Goal: Task Accomplishment & Management: Use online tool/utility

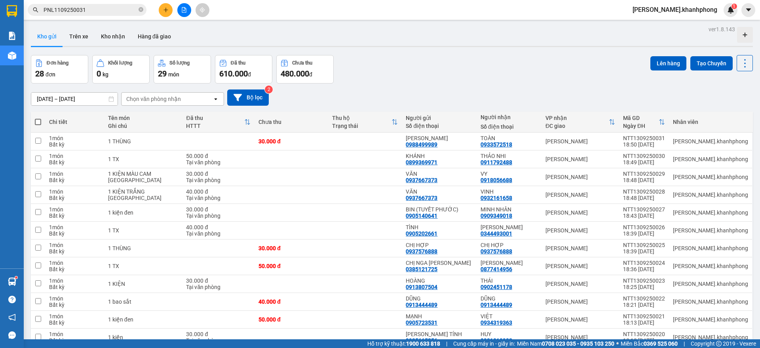
click at [37, 121] on span at bounding box center [38, 122] width 6 height 6
click at [38, 118] on input "checkbox" at bounding box center [38, 118] width 0 height 0
checkbox input "true"
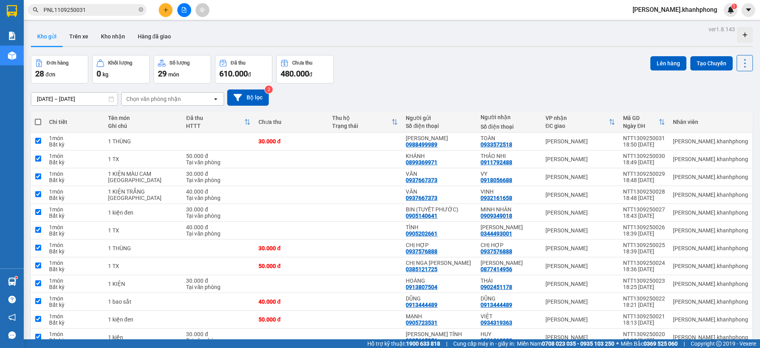
checkbox input "true"
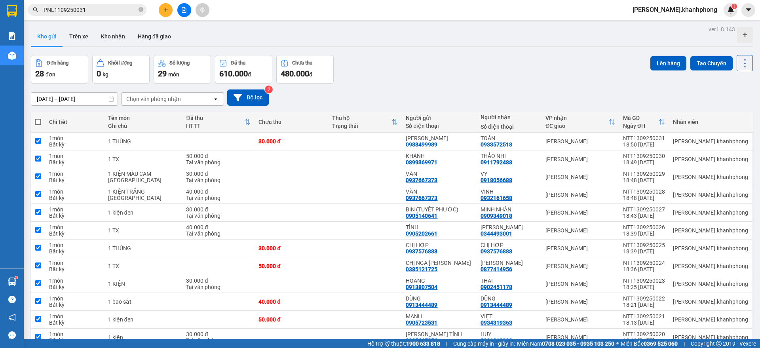
checkbox input "true"
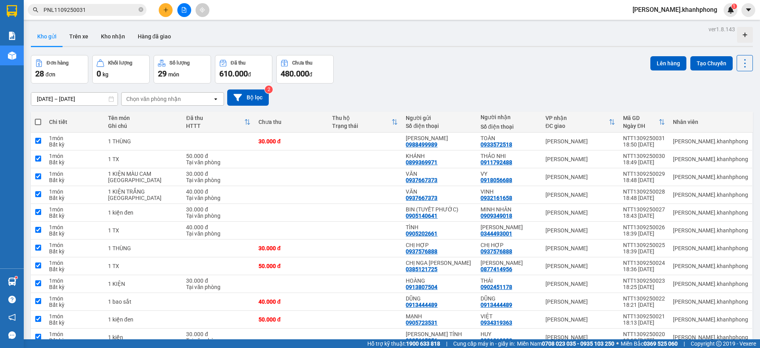
checkbox input "true"
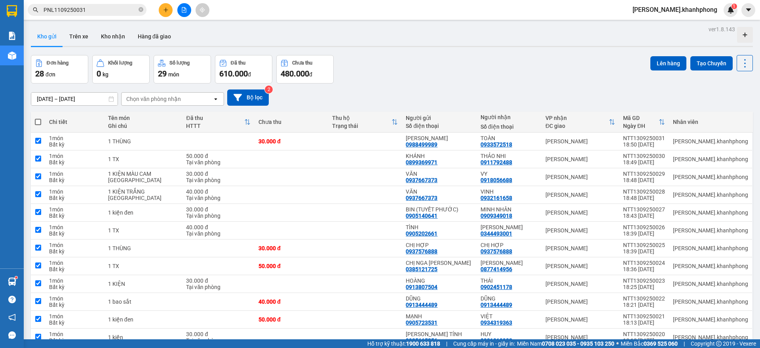
checkbox input "true"
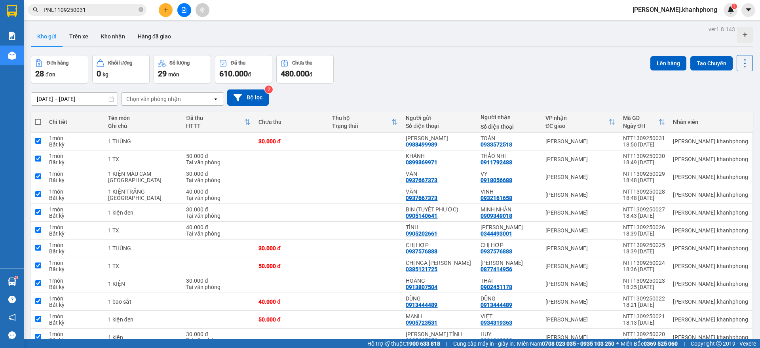
checkbox input "true"
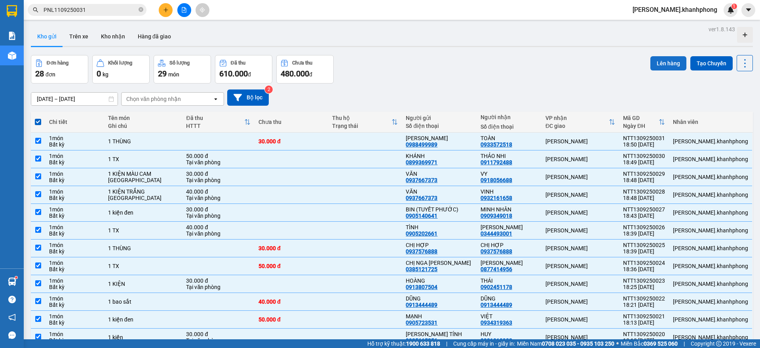
click at [665, 63] on button "Lên hàng" at bounding box center [668, 63] width 36 height 14
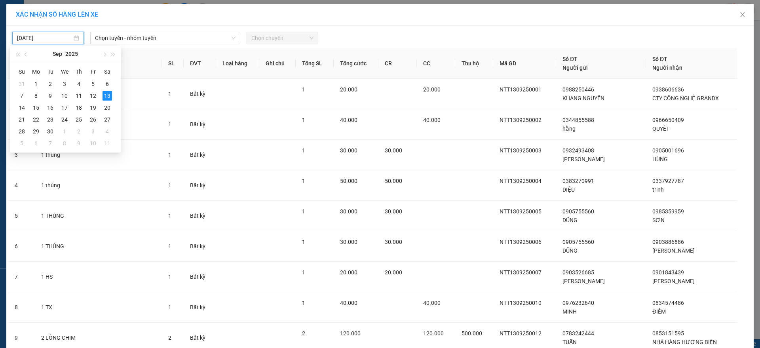
click at [55, 38] on input "[DATE]" at bounding box center [44, 38] width 55 height 9
type input "[DATE]"
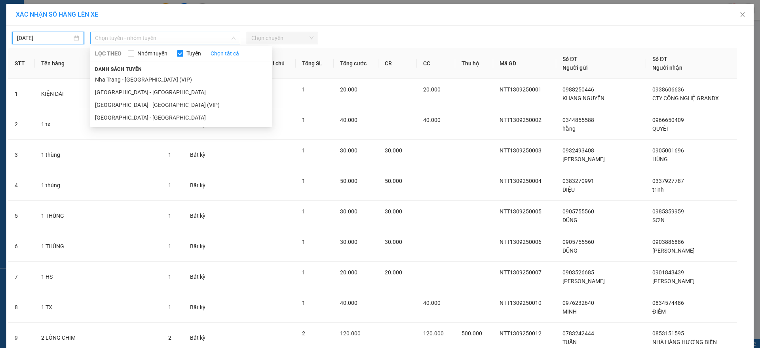
click at [166, 40] on span "Chọn tuyến - nhóm tuyến" at bounding box center [165, 38] width 140 height 12
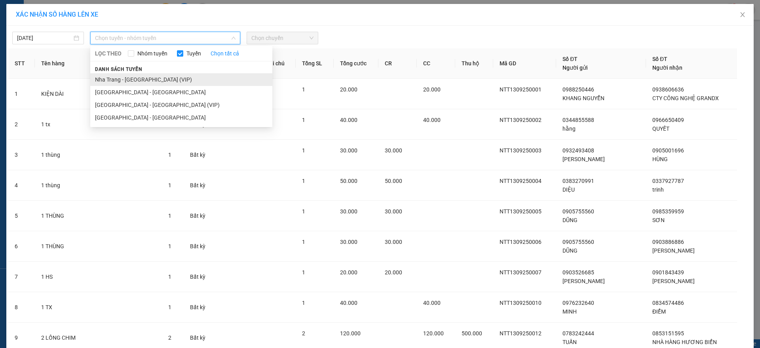
click at [137, 83] on li "Nha Trang - [GEOGRAPHIC_DATA] (VIP)" at bounding box center [181, 79] width 182 height 13
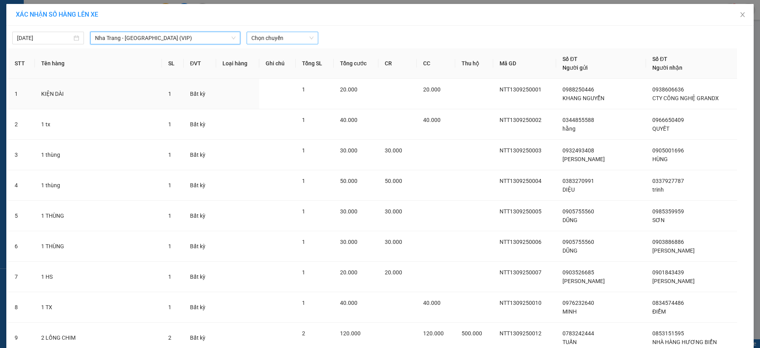
click at [296, 40] on span "Chọn chuyến" at bounding box center [282, 38] width 62 height 12
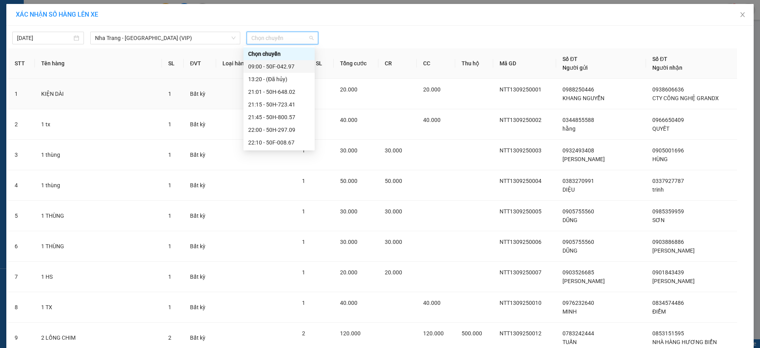
scroll to position [127, 0]
click at [299, 140] on div "23:05 (TC) - 50H-931.70" at bounding box center [279, 142] width 62 height 9
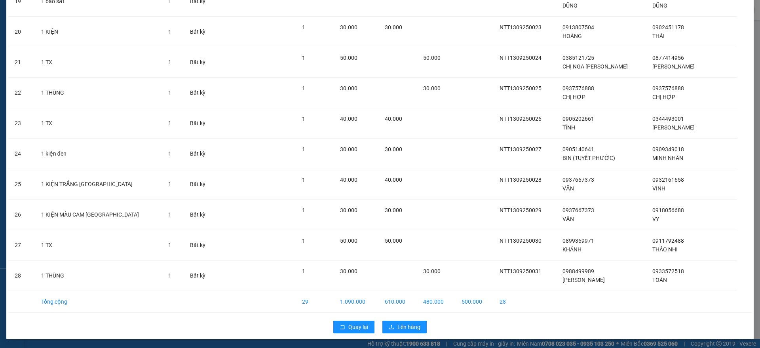
scroll to position [646, 0]
click at [405, 326] on span "Lên hàng" at bounding box center [408, 326] width 23 height 9
